Goal: Information Seeking & Learning: Learn about a topic

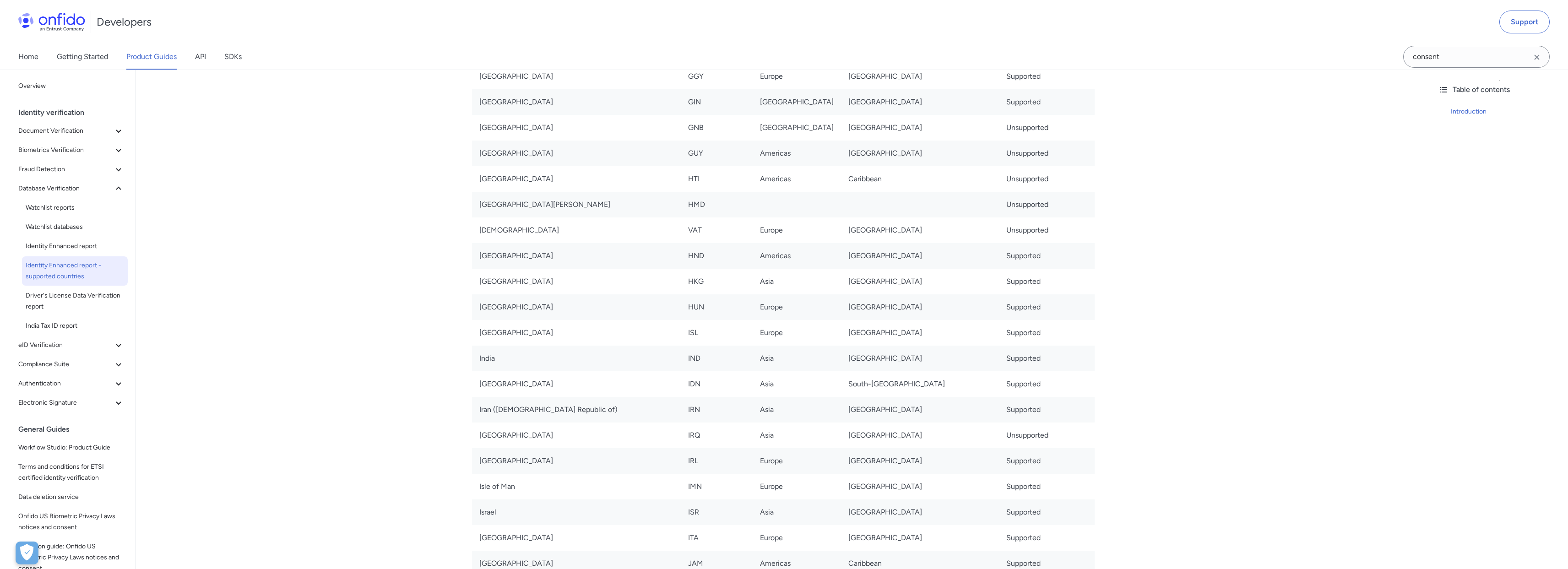
scroll to position [2545, 0]
drag, startPoint x: 1009, startPoint y: 337, endPoint x: 961, endPoint y: 340, distance: 48.1
click at [999, 371] on td "Supported" at bounding box center [1046, 383] width 96 height 26
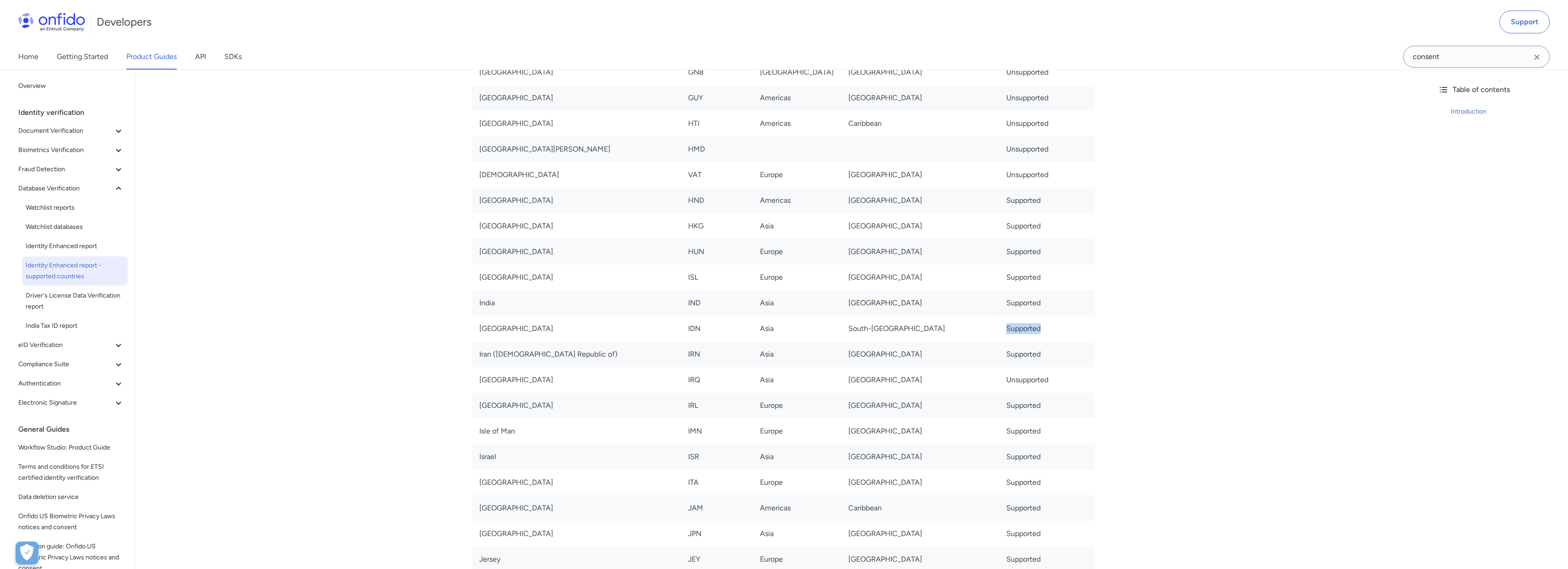
scroll to position [2604, 0]
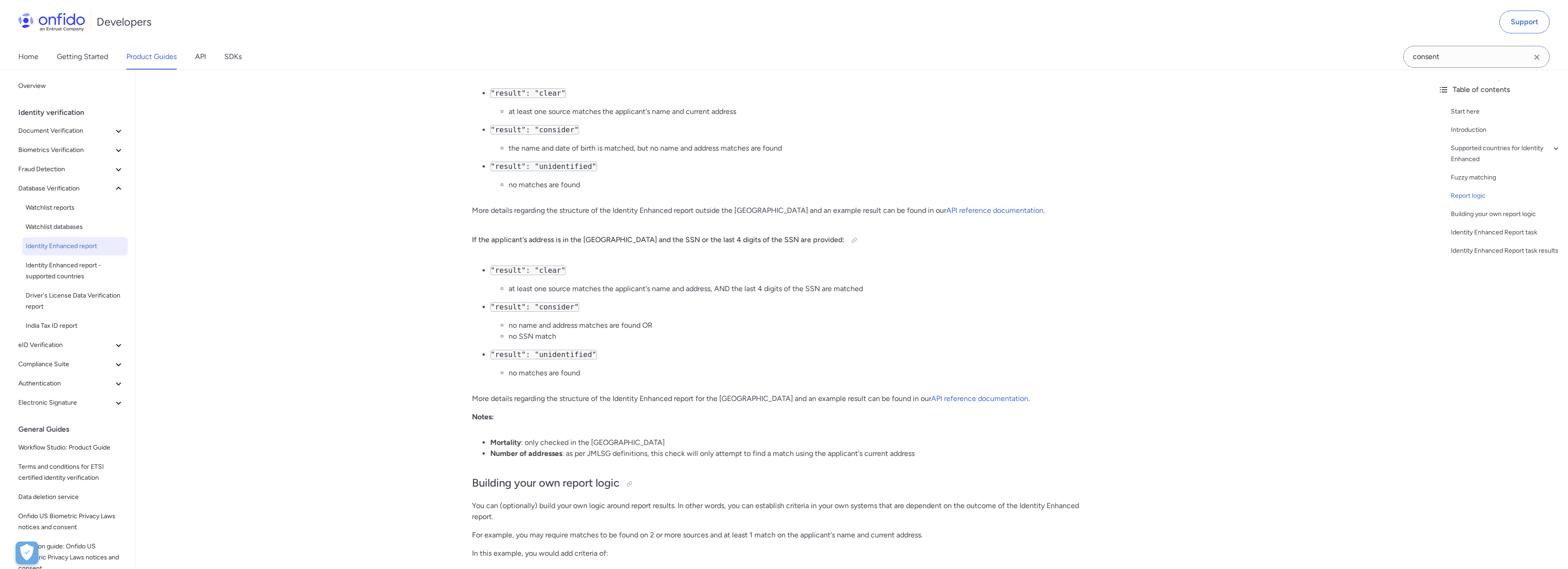
scroll to position [1265, 0]
